Goal: Navigation & Orientation: Find specific page/section

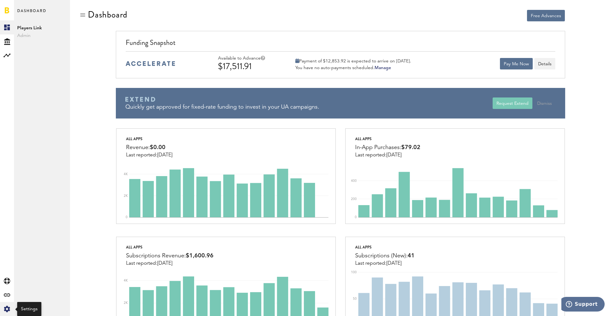
click at [7, 310] on icon at bounding box center [7, 308] width 6 height 6
click at [31, 98] on div "Log Out" at bounding box center [42, 95] width 56 height 11
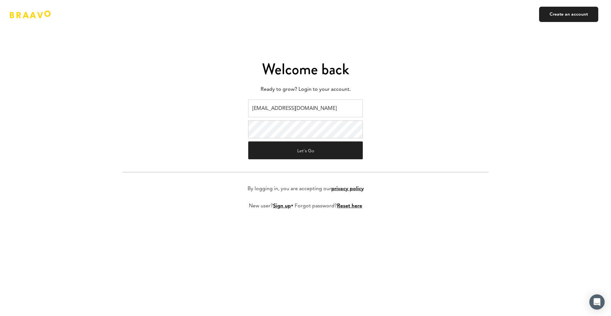
click at [329, 104] on input "v.kistruga@plink.tech" at bounding box center [305, 108] width 115 height 18
type input "ads@plink.tech"
click at [307, 153] on button "Let's Go" at bounding box center [305, 150] width 115 height 18
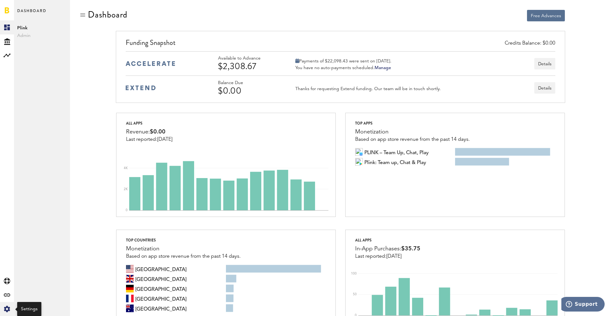
click at [11, 309] on div "Created with Sketch." at bounding box center [7, 309] width 14 height 14
click at [46, 97] on div "Log Out" at bounding box center [42, 95] width 56 height 11
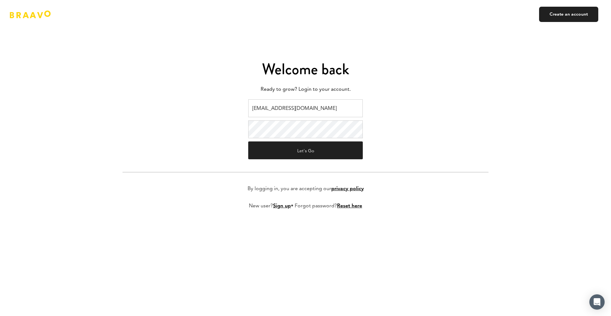
click at [291, 104] on input "ads@plink.tech" at bounding box center [305, 108] width 115 height 18
type input "braavo@safecalls.live"
click at [303, 153] on button "Let's Go" at bounding box center [305, 150] width 115 height 18
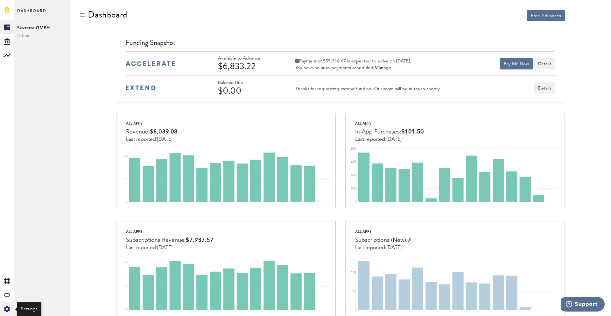
click at [4, 307] on icon "Created with Sketch." at bounding box center [7, 308] width 6 height 6
click at [36, 94] on div "Log Out" at bounding box center [42, 95] width 56 height 11
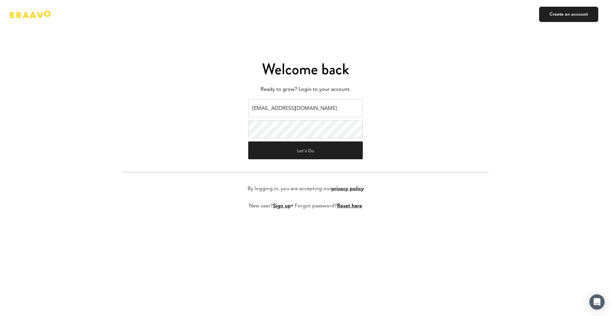
click at [293, 106] on input "braavo@safecalls.live" at bounding box center [305, 108] width 115 height 18
type input "ads@plink.tech"
click at [304, 154] on button "Let's Go" at bounding box center [305, 150] width 115 height 18
